Goal: Information Seeking & Learning: Check status

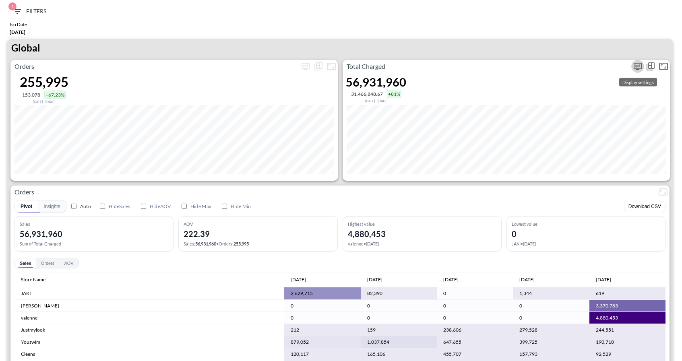
click at [635, 64] on icon "more" at bounding box center [638, 67] width 10 height 10
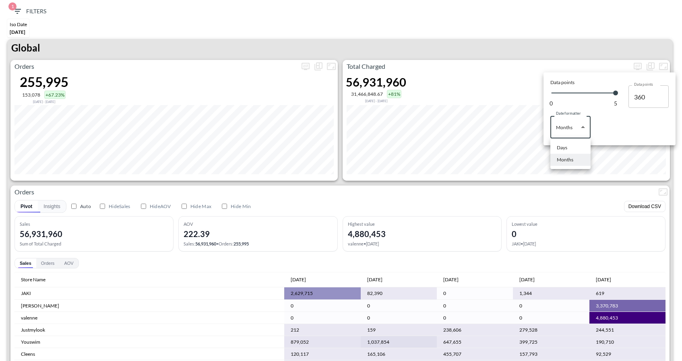
click at [584, 129] on body "BI.P.EYE, Interactive Analytics Dashboards 1 Filters Iso Date May 01, 2025 Glob…" at bounding box center [341, 180] width 682 height 361
click at [571, 148] on li "Days" at bounding box center [571, 148] width 40 height 12
type input "Days"
type input "153"
click at [577, 53] on div at bounding box center [341, 180] width 682 height 361
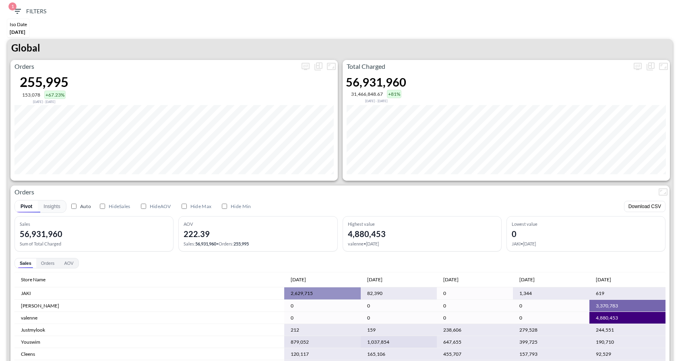
click at [19, 3] on div "1 Filters Iso Date May 01, 2025 Global Orders 255,995 153,078 +67.23% Nov 29, 2…" at bounding box center [341, 180] width 682 height 361
click at [19, 12] on icon "button" at bounding box center [17, 11] width 10 height 10
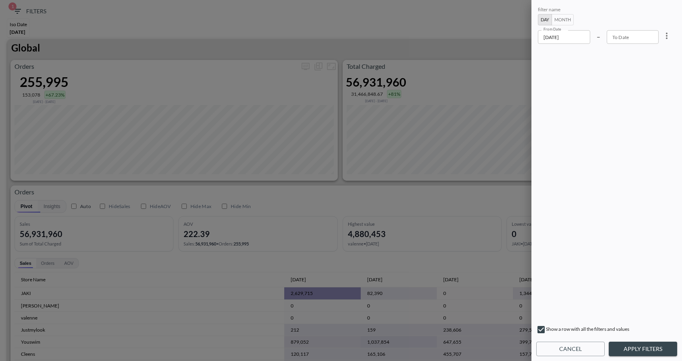
click at [571, 43] on input "2025-05-01" at bounding box center [564, 37] width 52 height 14
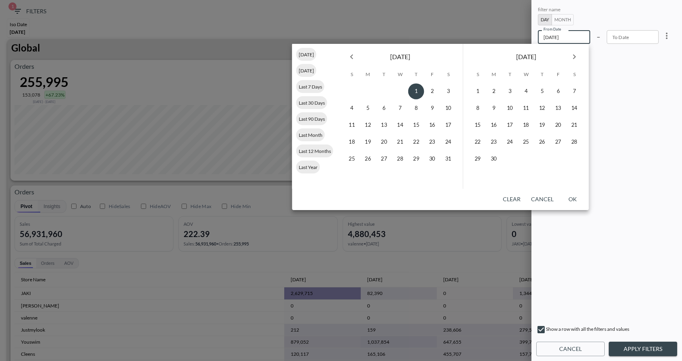
click at [573, 59] on icon "Next month" at bounding box center [575, 57] width 10 height 10
click at [507, 161] on button "30" at bounding box center [510, 159] width 16 height 16
type input "2025-09-30"
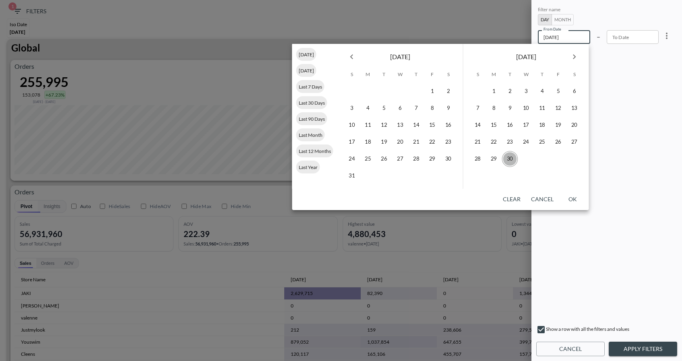
type input "YYYY-MM-DD"
click at [574, 60] on icon "Next month" at bounding box center [575, 57] width 10 height 10
click at [526, 88] on button "1" at bounding box center [527, 91] width 16 height 16
type input "2025-10-01"
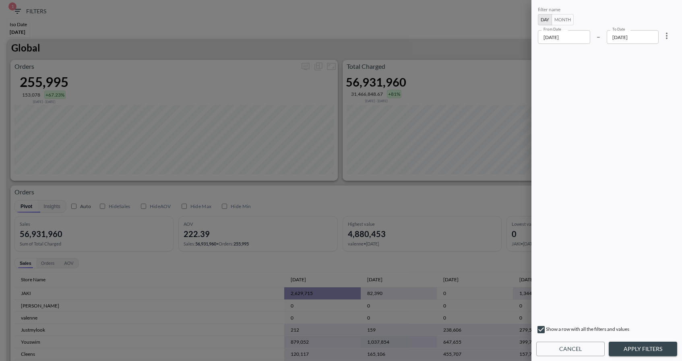
click at [630, 340] on div "filter name Day Month From Date 2025-09-30 From Date – To Date 2025-10-01 To Da…" at bounding box center [607, 180] width 151 height 361
click at [633, 350] on button "Apply Filters" at bounding box center [643, 349] width 68 height 15
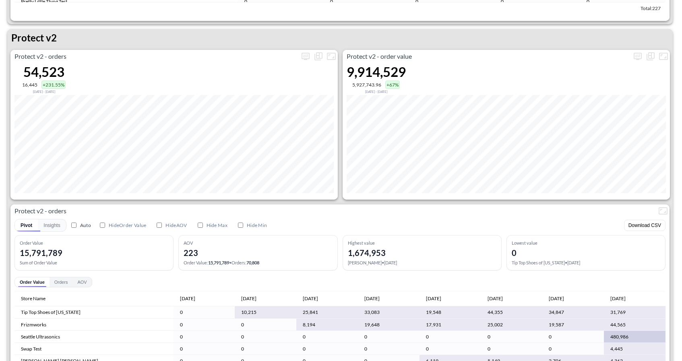
scroll to position [1638, 0]
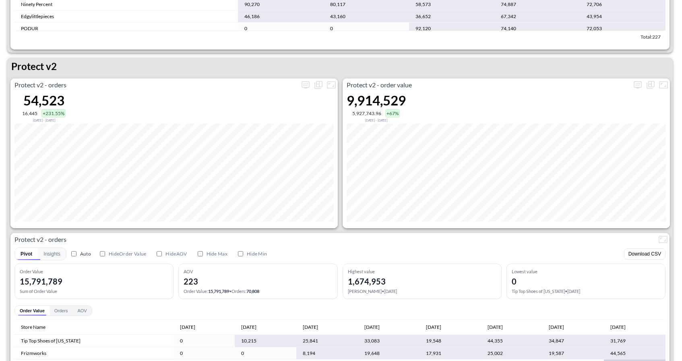
scroll to position [1521, 0]
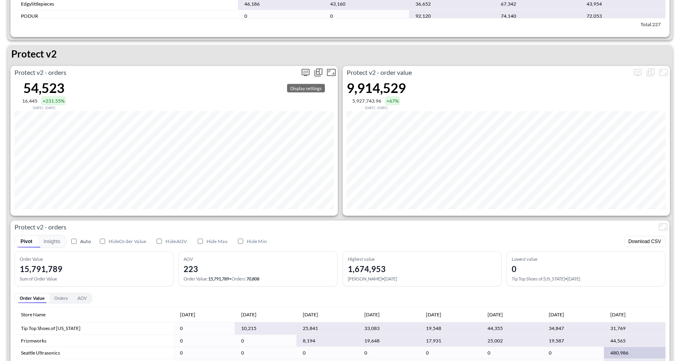
click at [304, 72] on icon "more" at bounding box center [306, 73] width 10 height 10
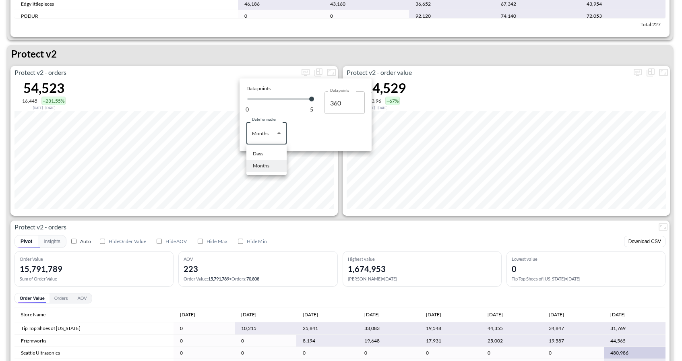
click at [282, 129] on body "BI.P.EYE, Interactive Analytics Dashboards 1 Filters Iso Date May 01, 2025 Glob…" at bounding box center [341, 180] width 682 height 361
click at [257, 153] on div "Days" at bounding box center [258, 153] width 10 height 7
type input "Days"
click at [300, 44] on div at bounding box center [341, 180] width 682 height 361
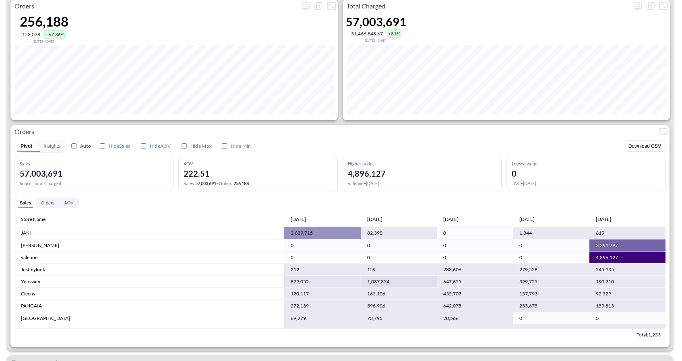
scroll to position [57, 0]
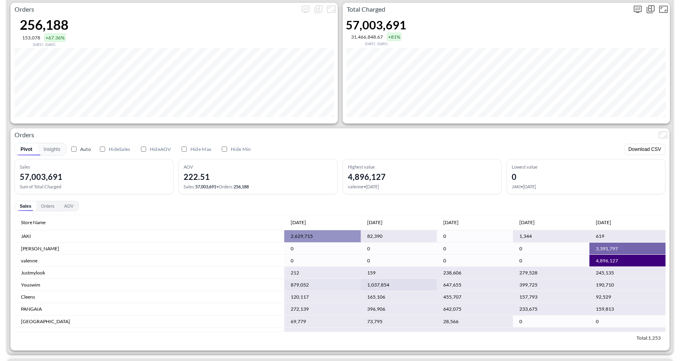
click at [491, 3] on div "Total Charged" at bounding box center [506, 9] width 327 height 13
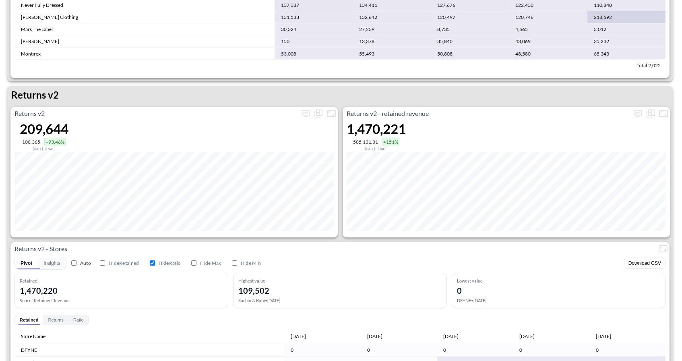
scroll to position [721, 0]
click at [302, 116] on icon "more" at bounding box center [306, 114] width 10 height 10
click at [269, 180] on body "BI.P.EYE, Interactive Analytics Dashboards 1 Filters Iso Date [DATE] Global Ord…" at bounding box center [341, 180] width 682 height 361
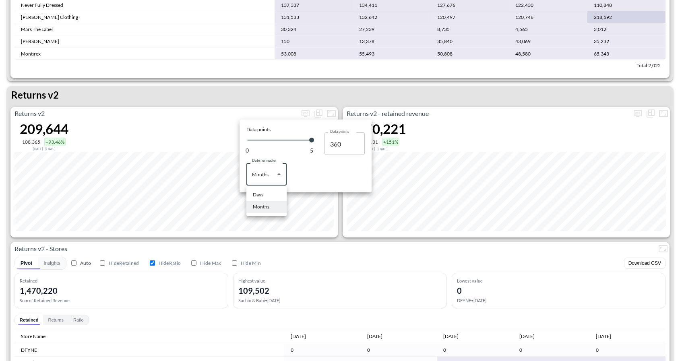
click at [257, 188] on ul "Days Months" at bounding box center [266, 201] width 40 height 31
click at [256, 196] on div "Days" at bounding box center [258, 194] width 10 height 7
type input "Days"
type input "153"
click at [399, 101] on div at bounding box center [341, 180] width 682 height 361
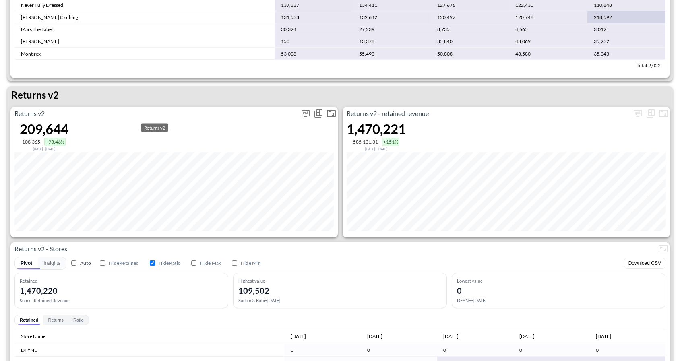
click at [296, 114] on p "Returns v2" at bounding box center [154, 114] width 289 height 10
click at [305, 114] on icon "more" at bounding box center [306, 114] width 10 height 10
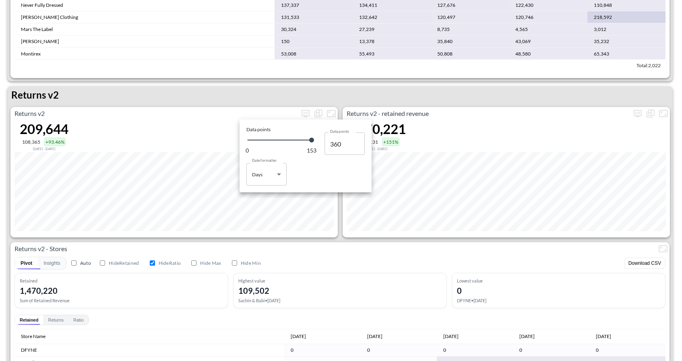
click at [274, 178] on body "BI.P.EYE, Interactive Analytics Dashboards 1 Filters Iso Date [DATE] Global Ord…" at bounding box center [341, 180] width 682 height 361
click at [275, 206] on li "Months" at bounding box center [266, 207] width 40 height 12
type input "Months"
click at [426, 91] on div at bounding box center [341, 180] width 682 height 361
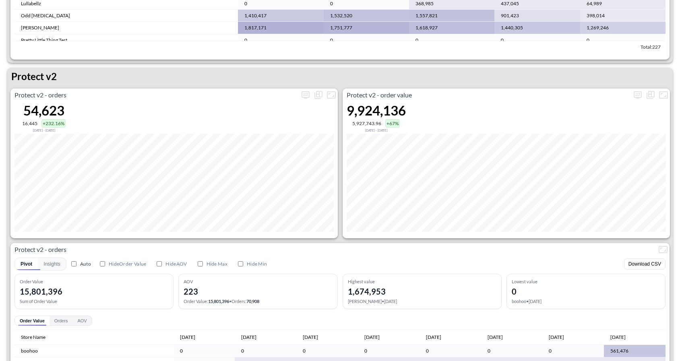
scroll to position [1511, 0]
